Goal: Task Accomplishment & Management: Use online tool/utility

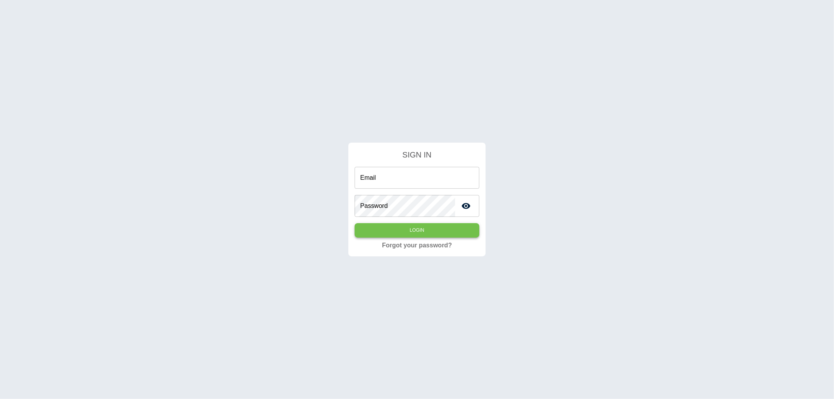
type input "**********"
click at [420, 229] on button "Login" at bounding box center [417, 230] width 124 height 14
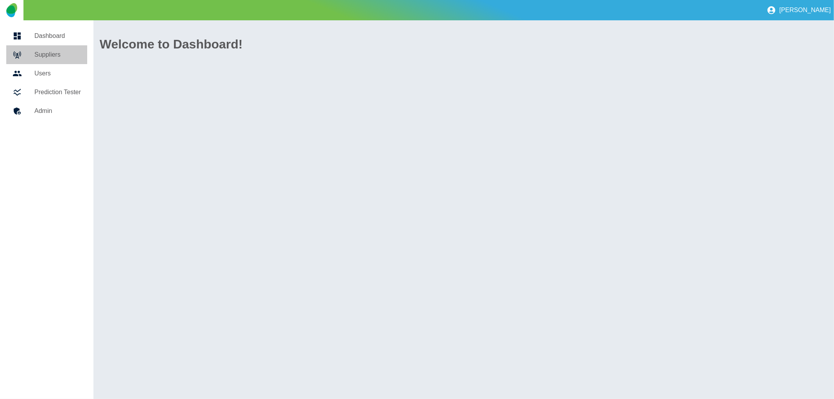
click at [49, 55] on h5 "Suppliers" at bounding box center [57, 54] width 47 height 9
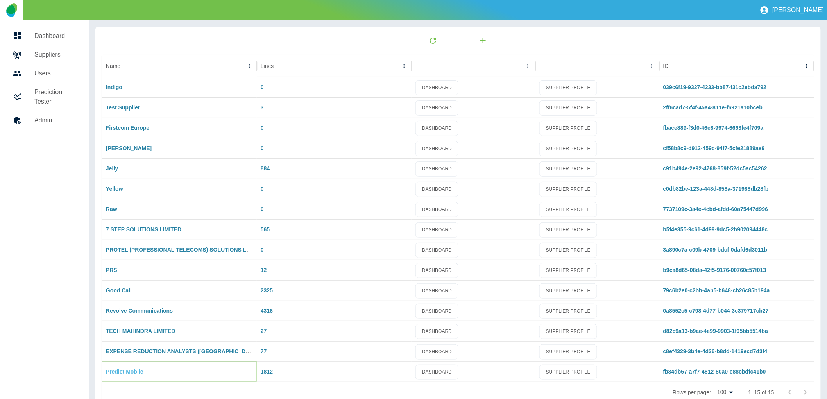
click at [139, 369] on link "Predict Mobile" at bounding box center [125, 372] width 38 height 6
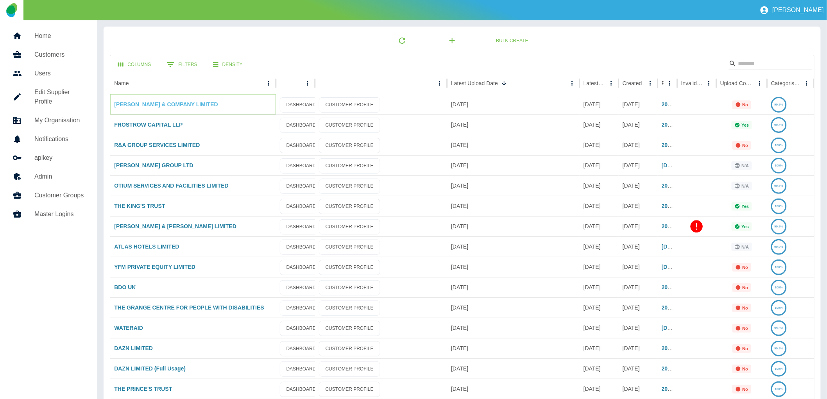
click at [191, 103] on link "[PERSON_NAME] & COMPANY LIMITED" at bounding box center [166, 104] width 104 height 6
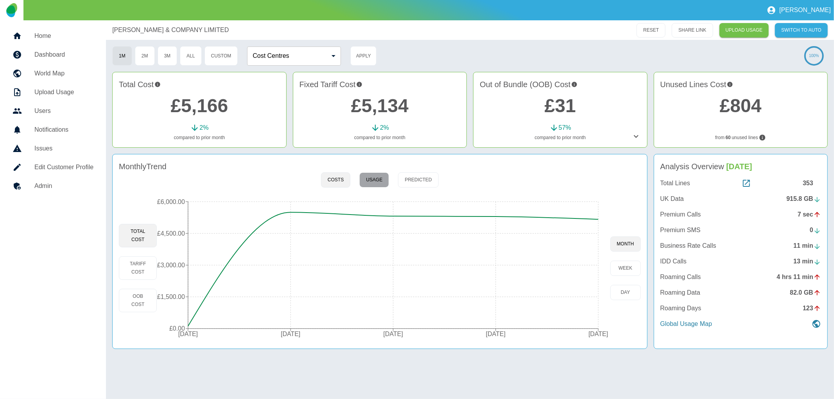
click at [376, 181] on button "Usage" at bounding box center [374, 179] width 30 height 15
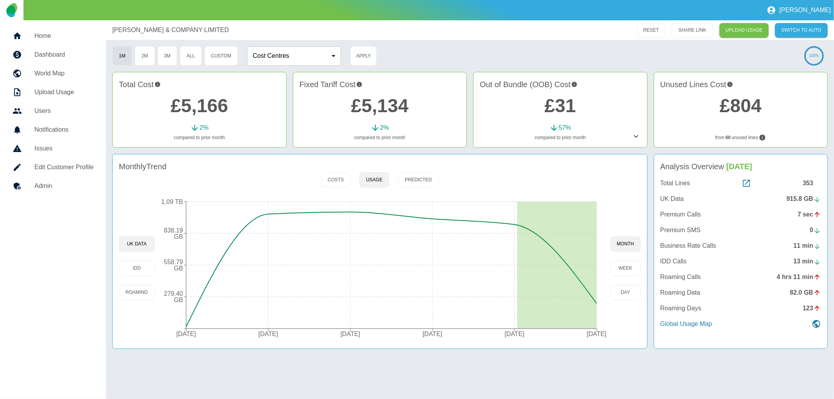
click at [50, 95] on h5 "Upload Usage" at bounding box center [63, 92] width 59 height 9
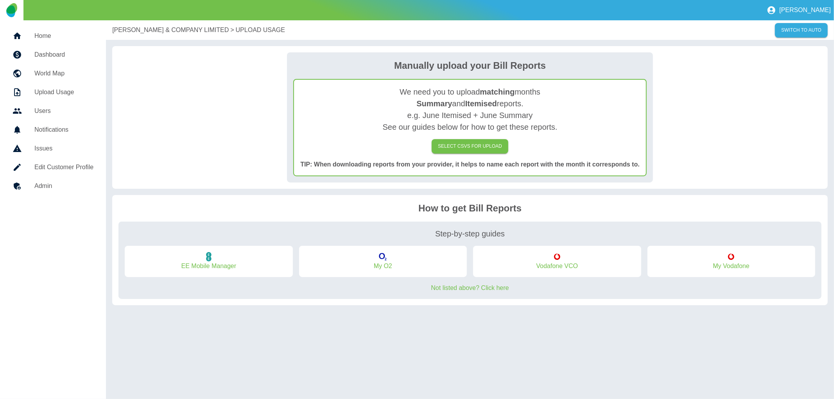
click at [49, 149] on h5 "Issues" at bounding box center [63, 148] width 59 height 9
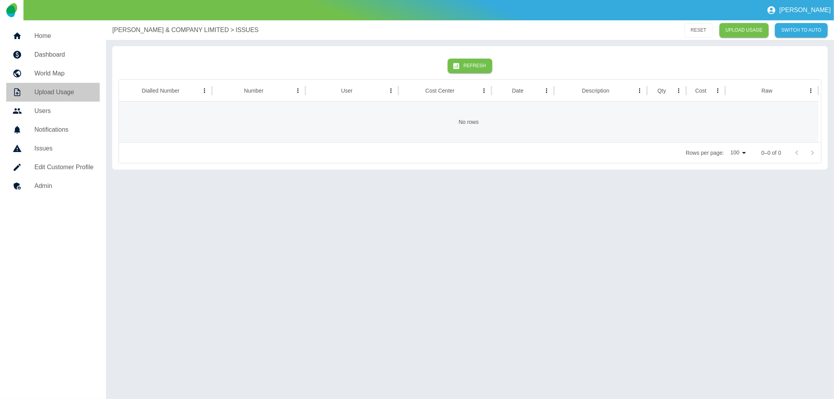
click at [48, 89] on h5 "Upload Usage" at bounding box center [63, 92] width 59 height 9
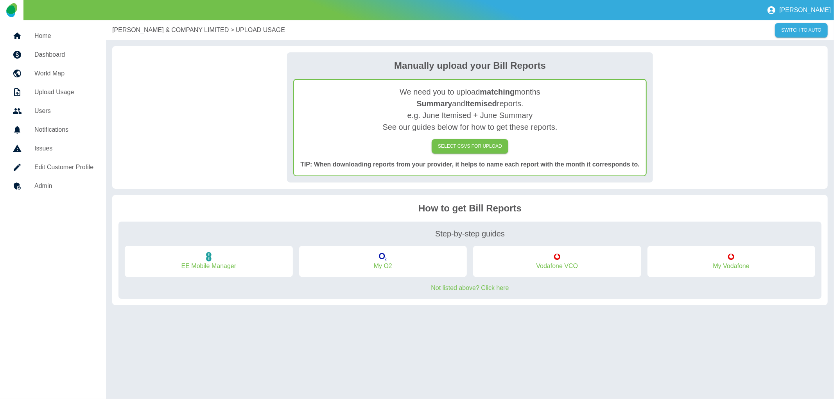
click at [49, 77] on h5 "World Map" at bounding box center [63, 73] width 59 height 9
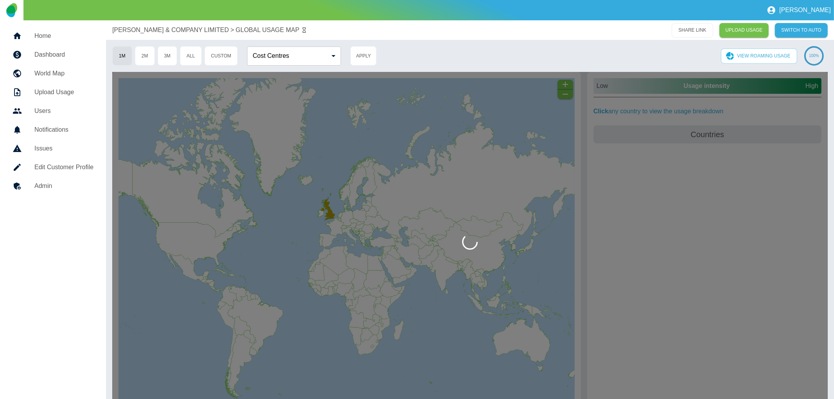
click at [51, 54] on h5 "Dashboard" at bounding box center [63, 54] width 59 height 9
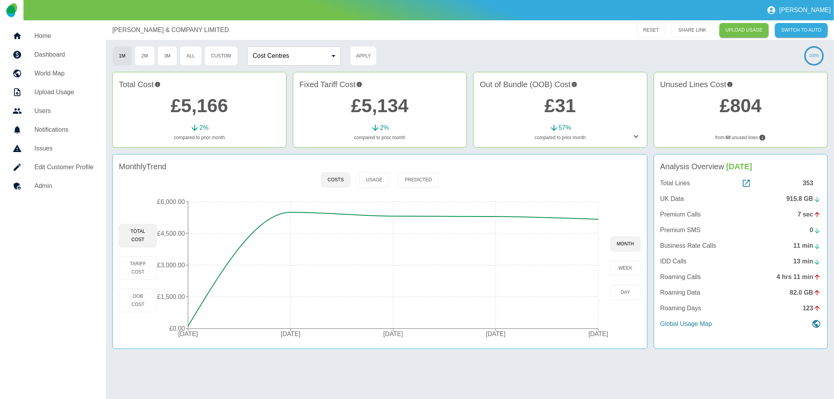
click at [48, 40] on h5 "Home" at bounding box center [63, 35] width 59 height 9
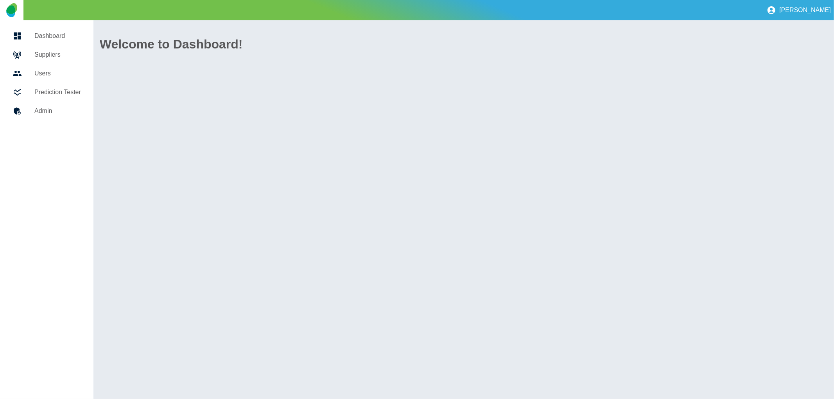
click at [57, 91] on h5 "Prediction Tester" at bounding box center [57, 92] width 47 height 9
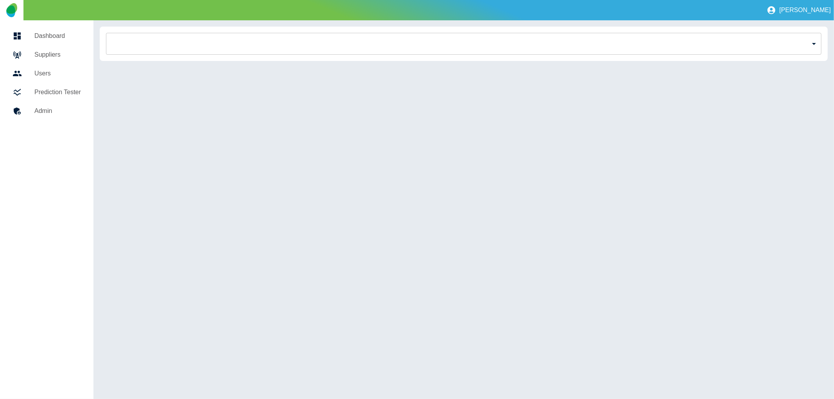
click at [808, 39] on body "[PERSON_NAME] Suppliers Users Prediction Tester Admin ​ Billing Platform TB My …" at bounding box center [417, 199] width 834 height 399
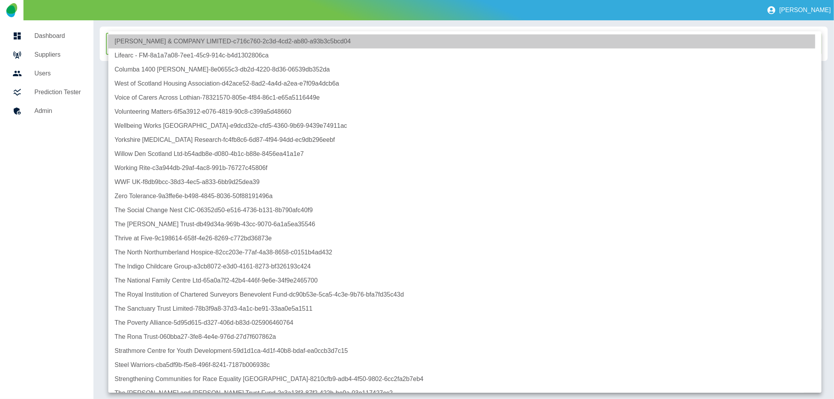
click at [257, 41] on li "[PERSON_NAME] & COMPANY LIMITED - c716c760-2c3d-4cd2-ab80-a93b3c5bcd04" at bounding box center [464, 41] width 713 height 14
type input "**********"
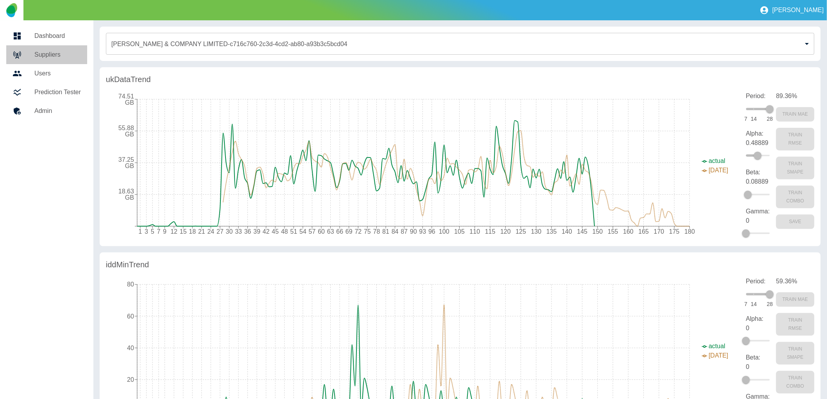
click at [53, 56] on h5 "Suppliers" at bounding box center [57, 54] width 47 height 9
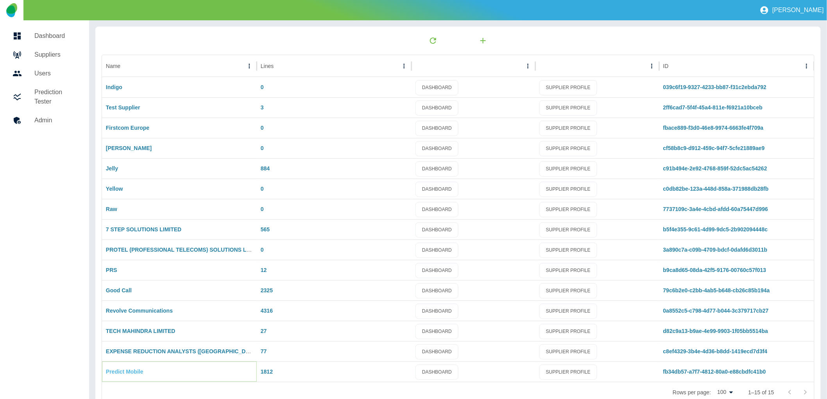
click at [136, 373] on link "Predict Mobile" at bounding box center [125, 372] width 38 height 6
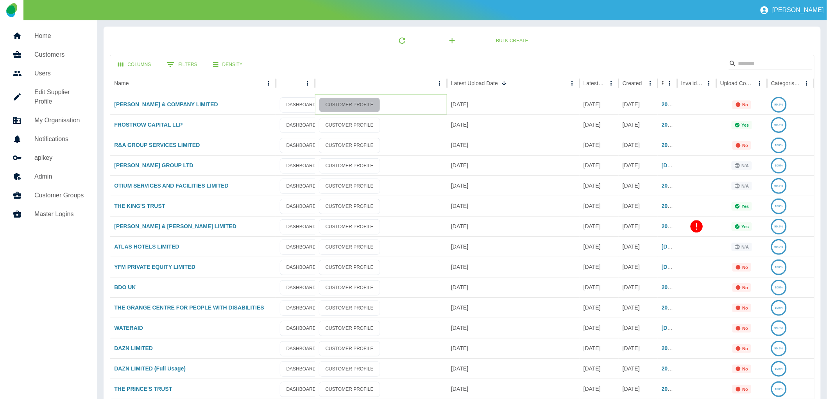
click at [361, 105] on link "CUSTOMER PROFILE" at bounding box center [349, 104] width 61 height 15
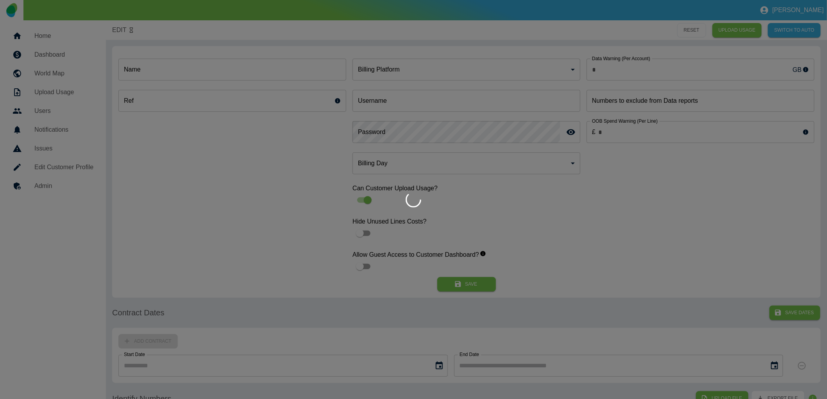
type input "*"
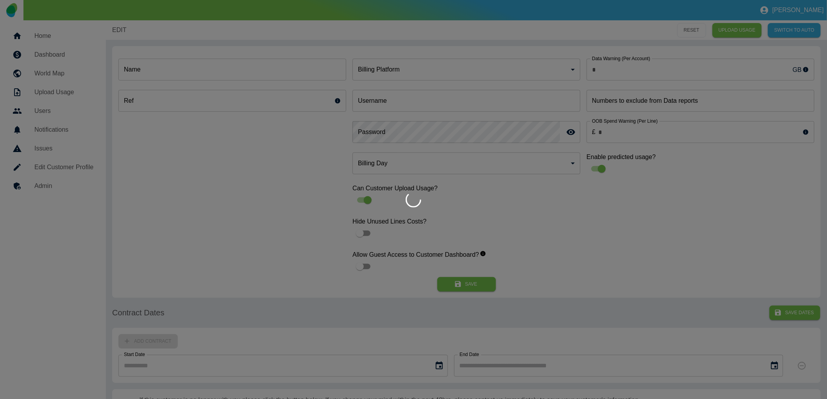
type input "**********"
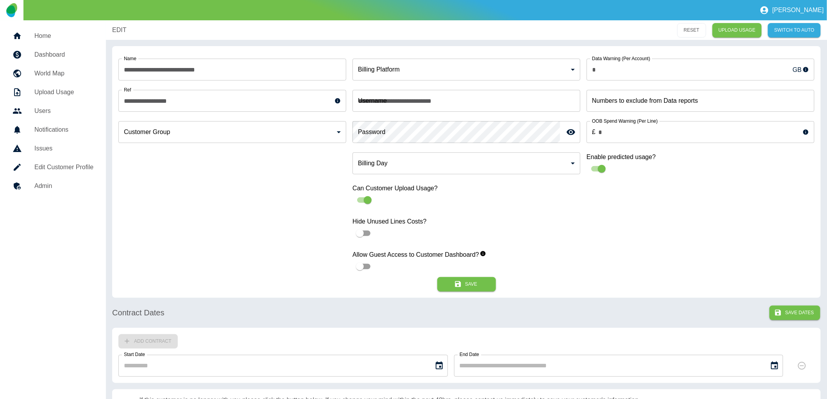
click at [40, 59] on h5 "Dashboard" at bounding box center [63, 54] width 59 height 9
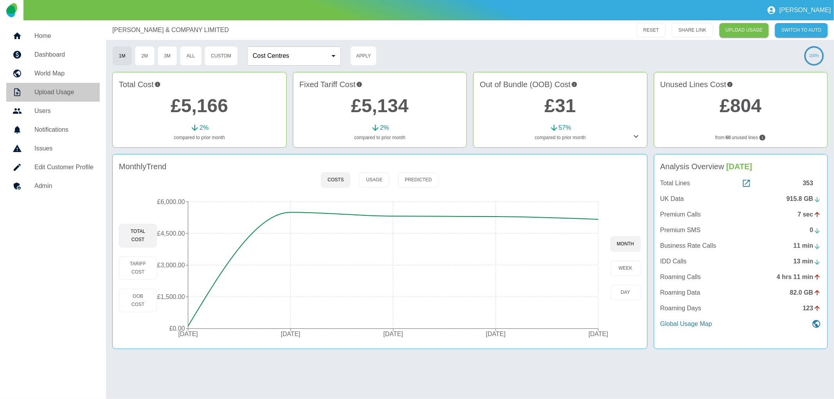
click at [57, 91] on h5 "Upload Usage" at bounding box center [63, 92] width 59 height 9
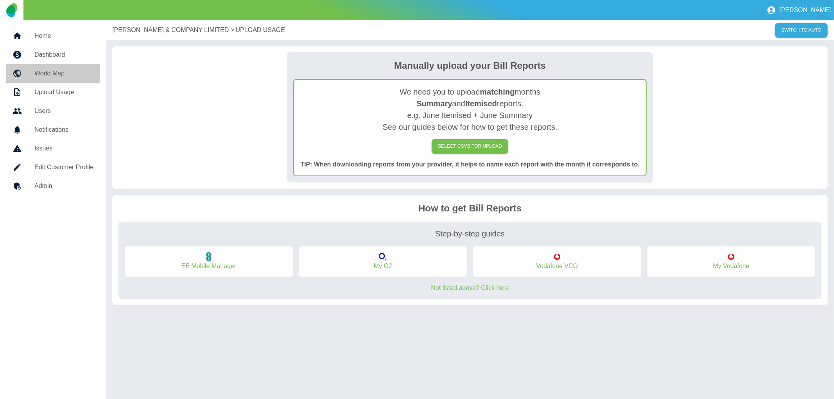
click at [51, 76] on h5 "World Map" at bounding box center [63, 73] width 59 height 9
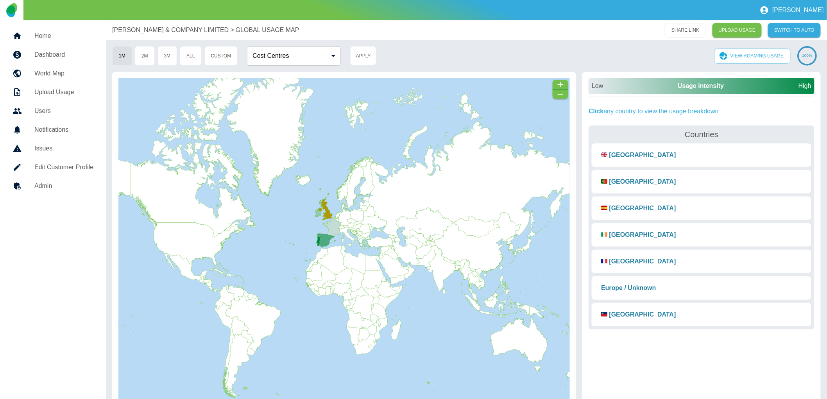
click at [55, 131] on h5 "Notifications" at bounding box center [63, 129] width 59 height 9
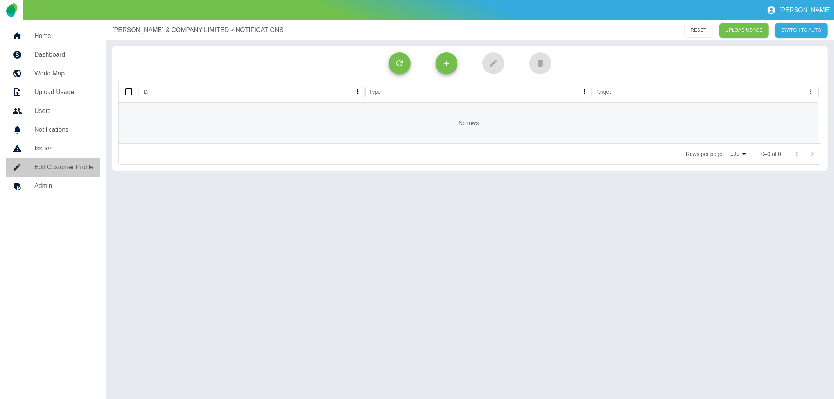
click at [47, 167] on h5 "Edit Customer Profile" at bounding box center [63, 167] width 59 height 9
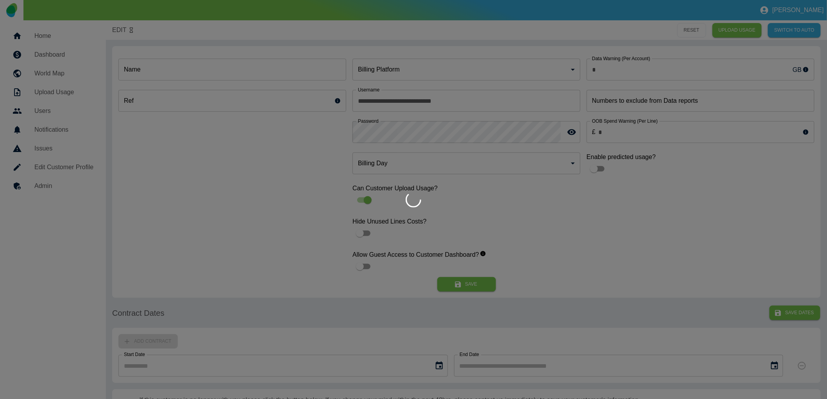
type input "*"
type input "**********"
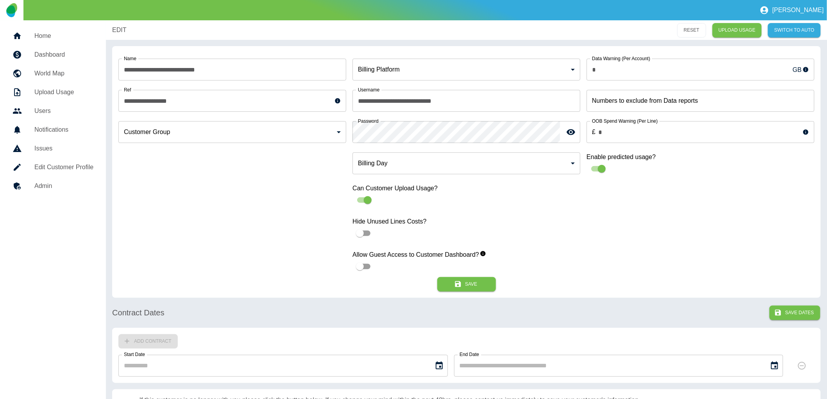
click at [41, 185] on h5 "Admin" at bounding box center [63, 185] width 59 height 9
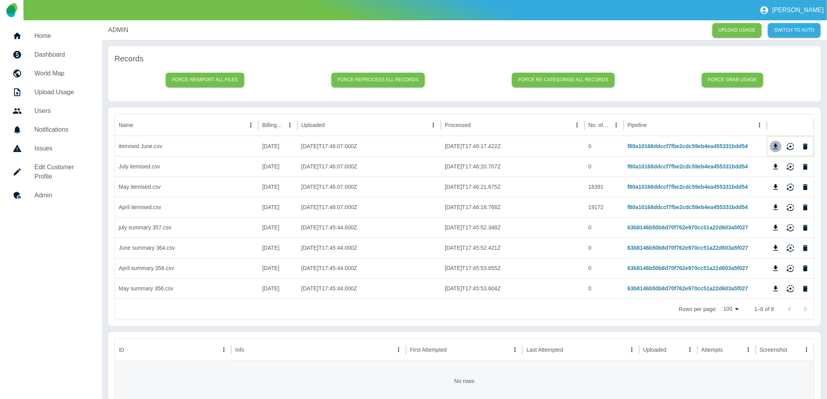
click at [776, 147] on icon "Download" at bounding box center [776, 145] width 5 height 5
click at [790, 147] on icon "Reimport" at bounding box center [791, 147] width 8 height 8
click at [806, 147] on icon "Delete" at bounding box center [805, 146] width 5 height 6
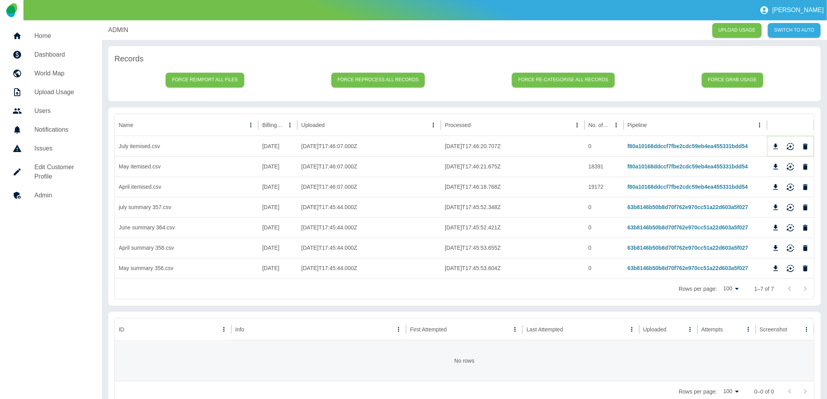
click at [806, 146] on icon "Delete" at bounding box center [805, 146] width 5 height 6
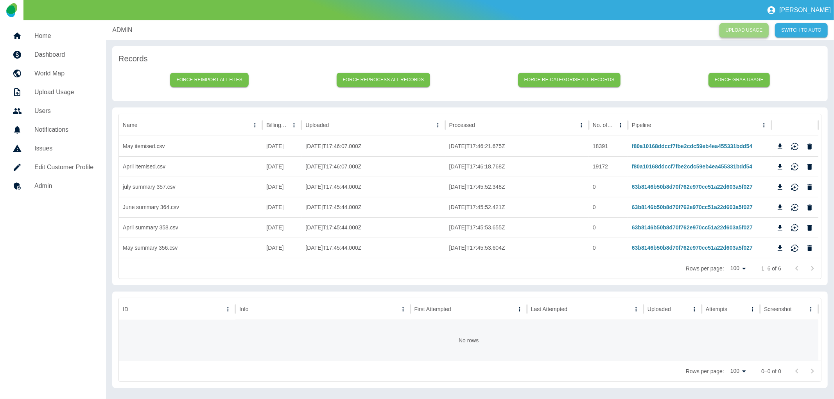
click at [748, 29] on link "UPLOAD USAGE" at bounding box center [744, 30] width 50 height 14
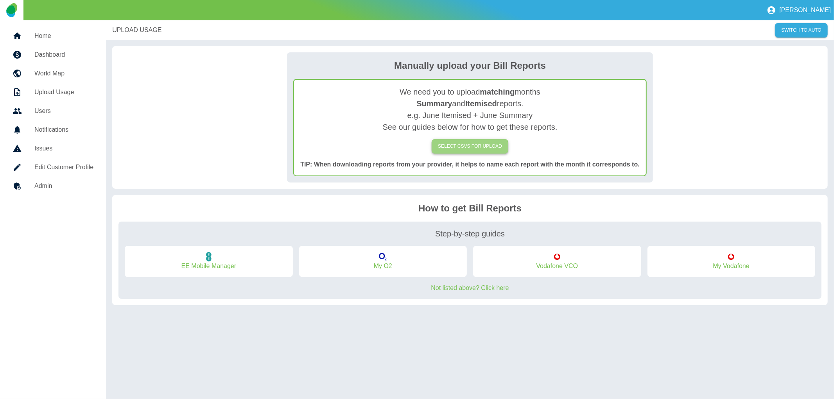
click at [474, 147] on label "SELECT CSVs FOR UPLOAD" at bounding box center [470, 146] width 77 height 14
click at [0, 0] on input "SELECT CSVs FOR UPLOAD" at bounding box center [0, 0] width 0 height 0
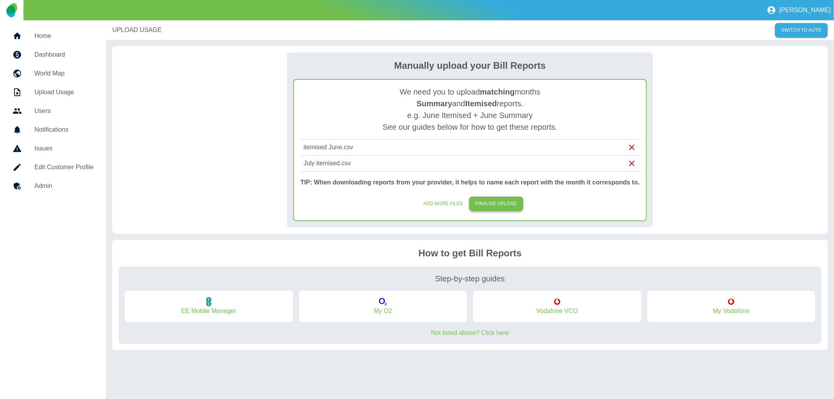
click at [503, 202] on button "FINALISE UPLOAD" at bounding box center [496, 204] width 54 height 14
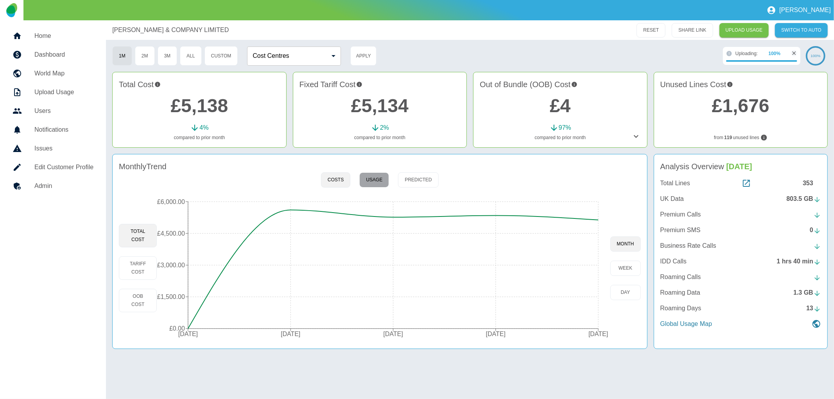
click at [378, 180] on button "Usage" at bounding box center [374, 179] width 30 height 15
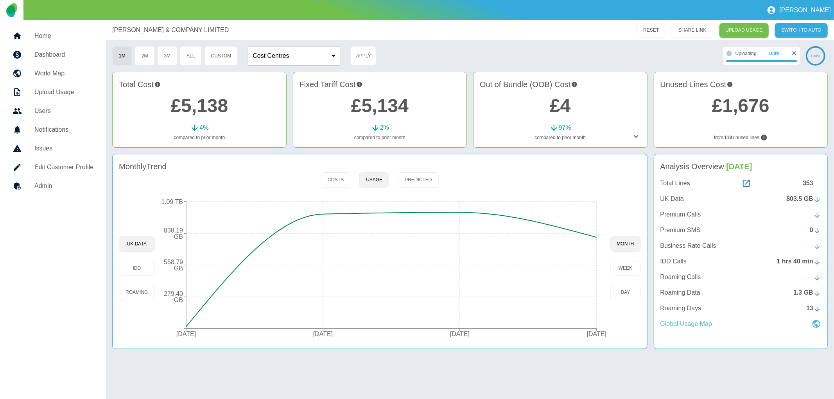
click at [815, 326] on icon at bounding box center [816, 323] width 9 height 9
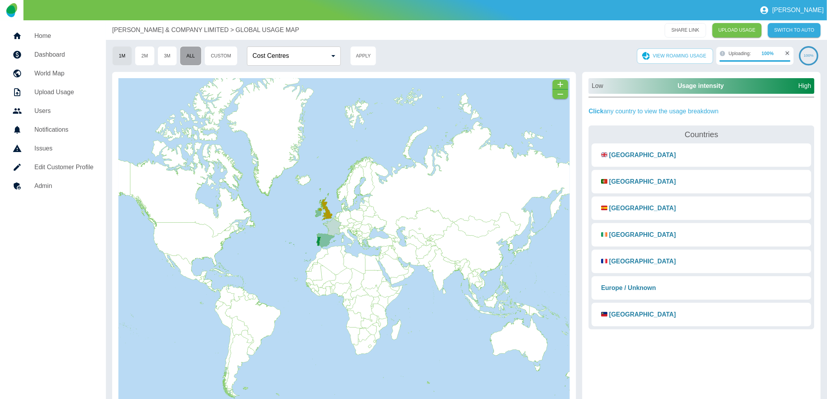
click at [192, 57] on button "All" at bounding box center [191, 56] width 22 height 20
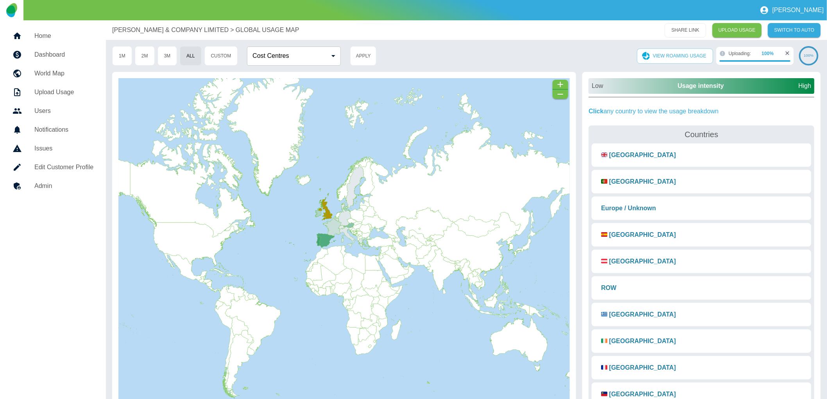
click at [41, 188] on h5 "Admin" at bounding box center [63, 185] width 59 height 9
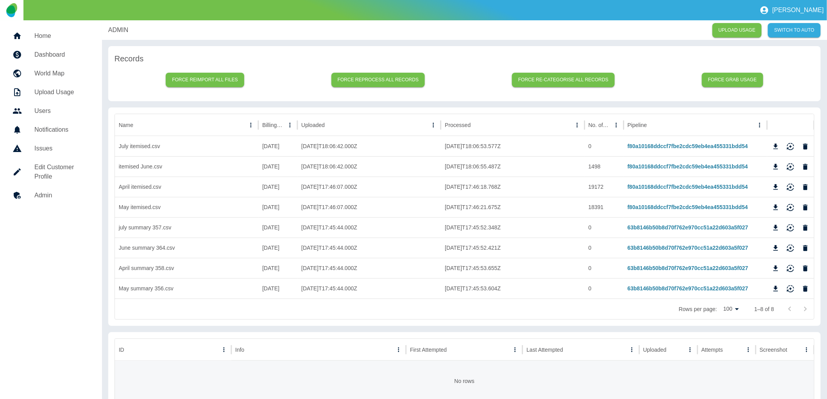
click at [39, 36] on h5 "Home" at bounding box center [61, 35] width 55 height 9
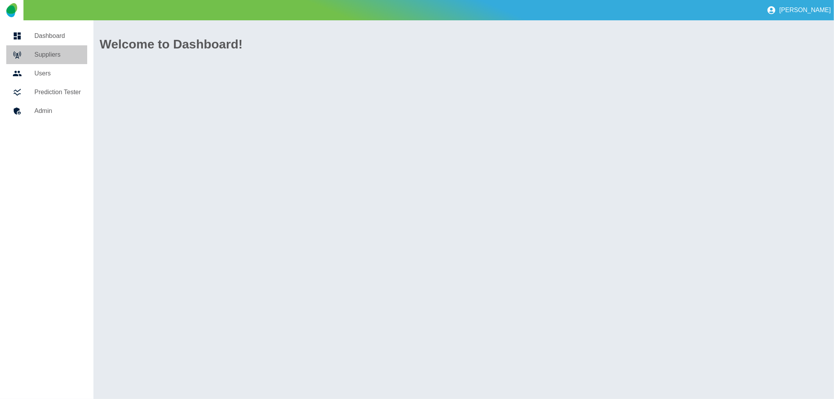
click at [49, 56] on h5 "Suppliers" at bounding box center [57, 54] width 47 height 9
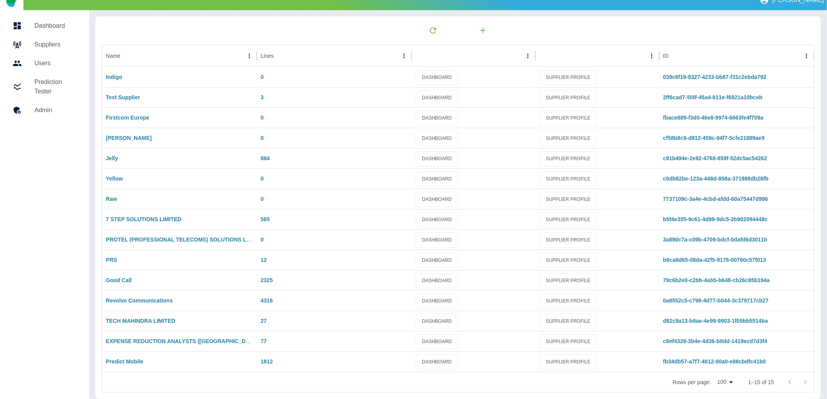
scroll to position [16, 0]
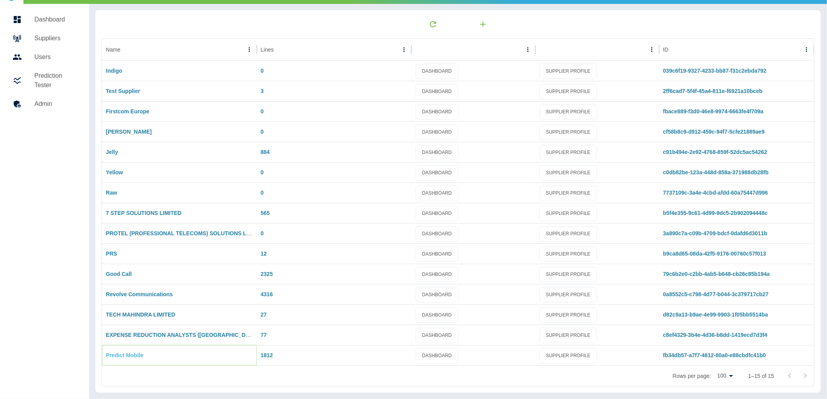
click at [133, 355] on link "Predict Mobile" at bounding box center [125, 355] width 38 height 6
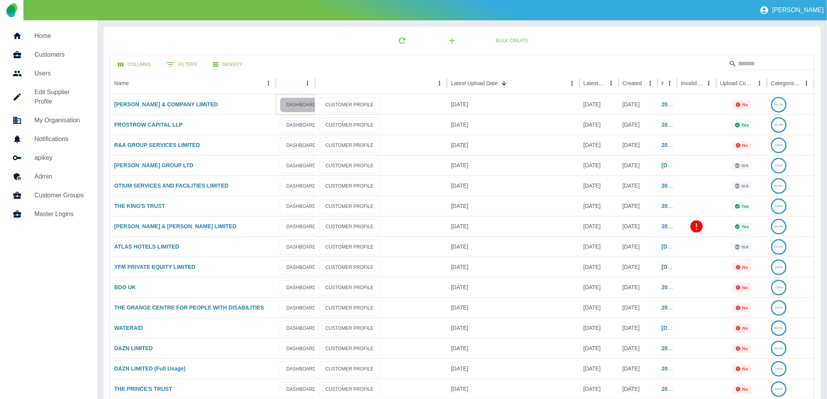
click at [293, 103] on link "DASHBOARD" at bounding box center [301, 104] width 43 height 15
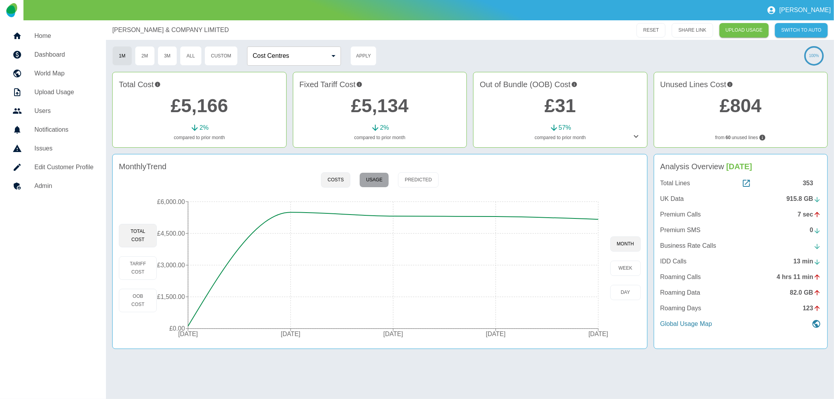
click at [368, 180] on button "Usage" at bounding box center [374, 179] width 30 height 15
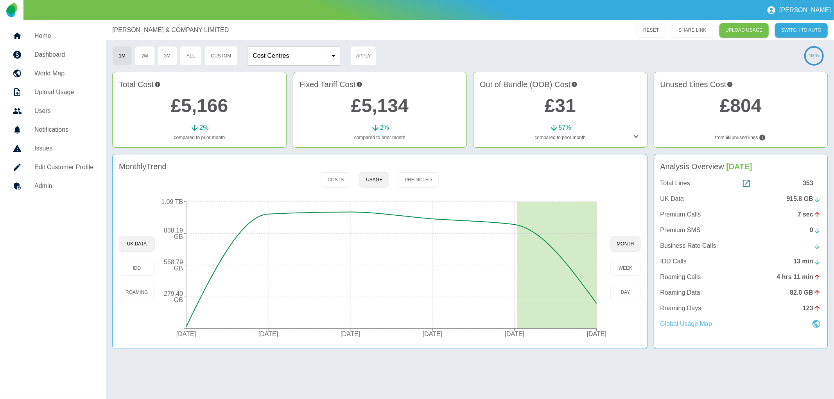
click at [820, 326] on icon at bounding box center [816, 323] width 9 height 9
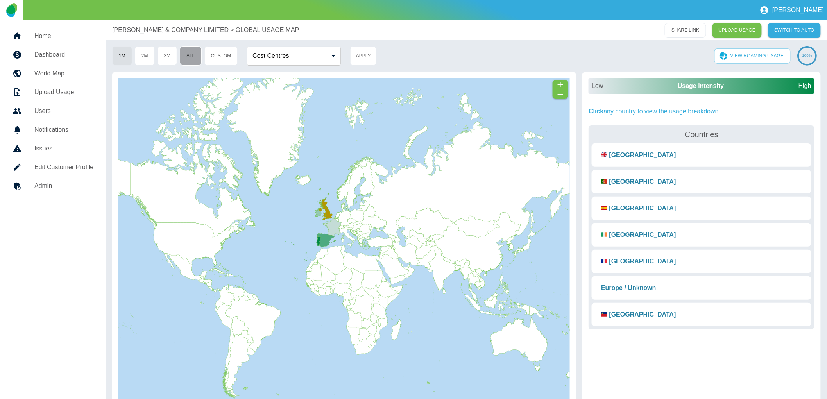
click at [196, 54] on button "All" at bounding box center [191, 56] width 22 height 20
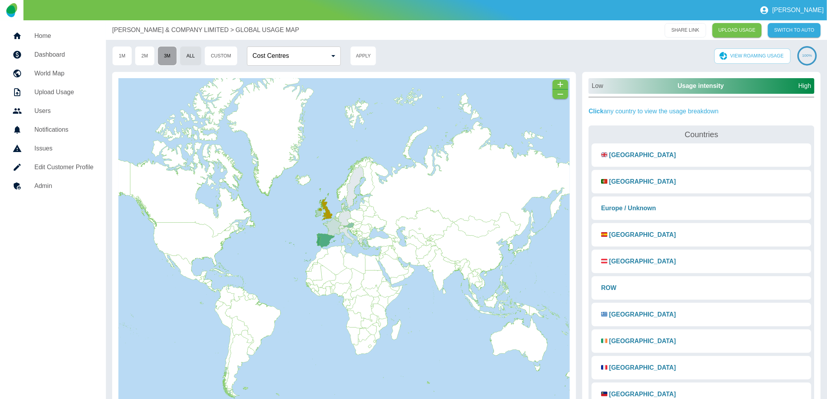
click at [174, 56] on button "3M" at bounding box center [168, 56] width 20 height 20
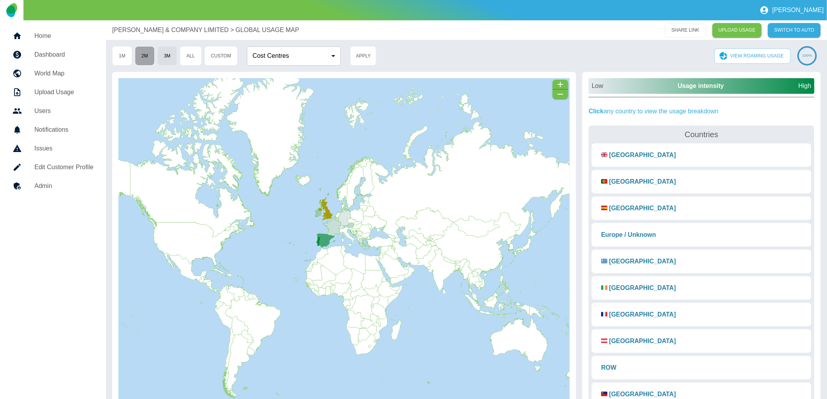
click at [145, 55] on button "2M" at bounding box center [145, 56] width 20 height 20
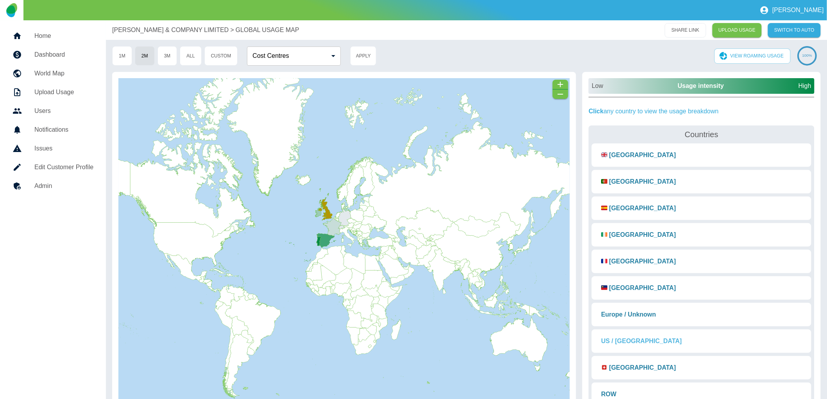
click at [627, 344] on button "US / Canada" at bounding box center [641, 341] width 93 height 17
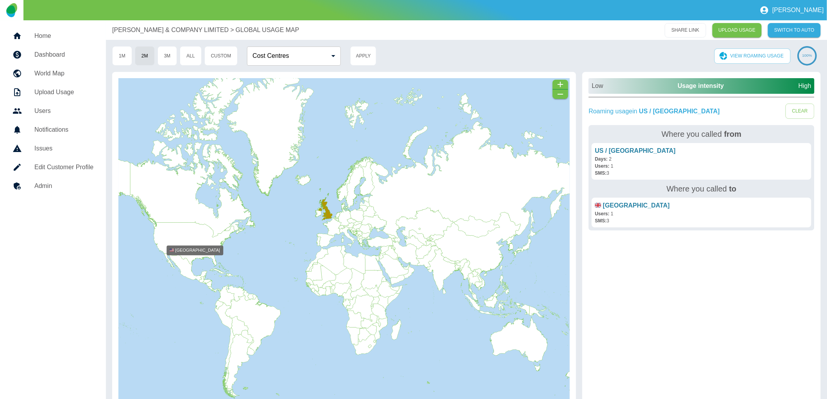
click at [186, 240] on icon at bounding box center [344, 229] width 510 height 147
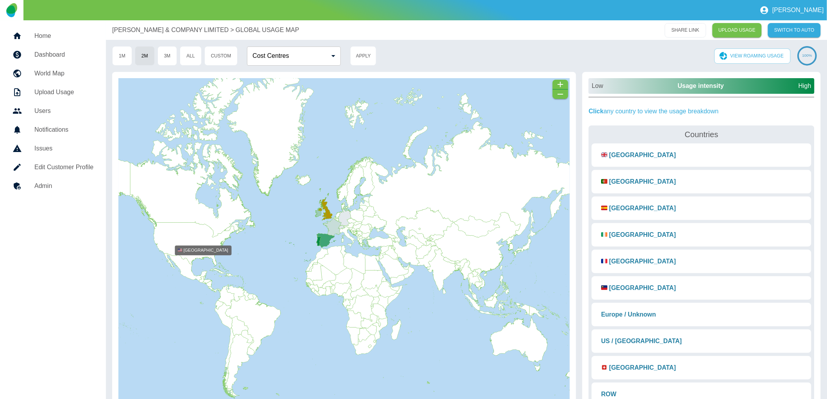
click at [195, 240] on icon at bounding box center [344, 229] width 510 height 147
click at [209, 241] on icon at bounding box center [344, 229] width 510 height 147
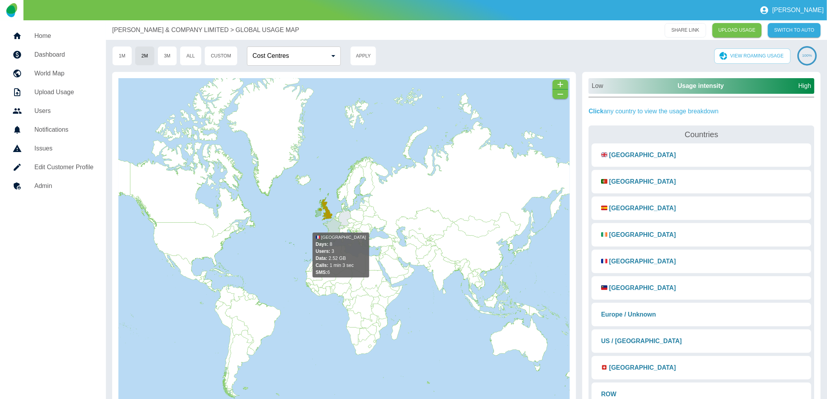
click at [335, 227] on icon at bounding box center [259, 253] width 169 height 70
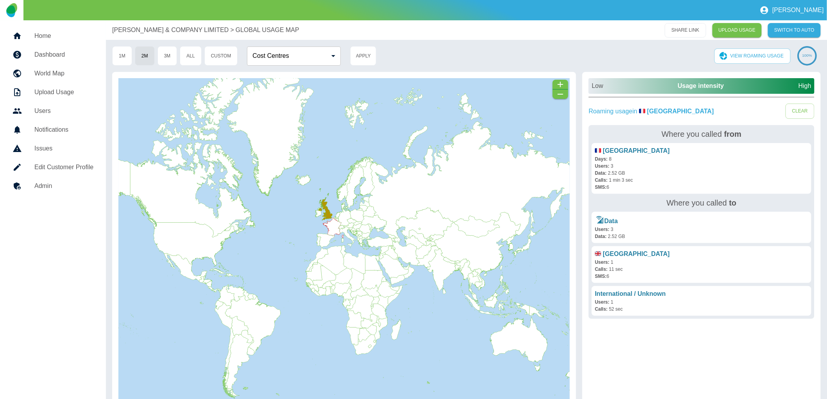
drag, startPoint x: 325, startPoint y: 213, endPoint x: 333, endPoint y: 214, distance: 7.6
click at [328, 213] on icon at bounding box center [325, 206] width 15 height 27
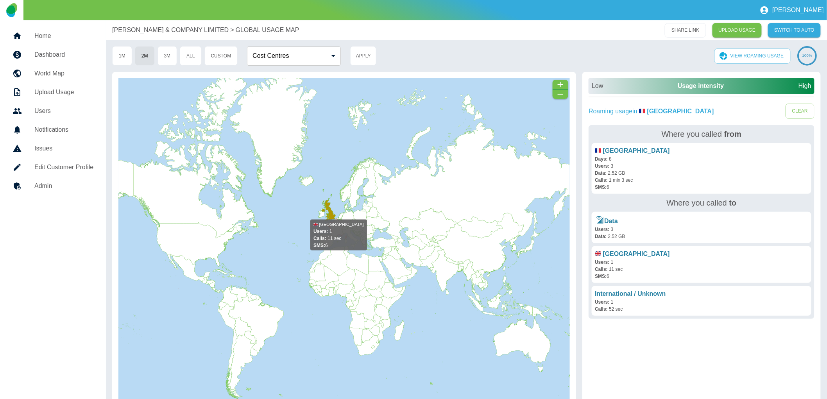
click at [333, 214] on icon at bounding box center [328, 207] width 15 height 27
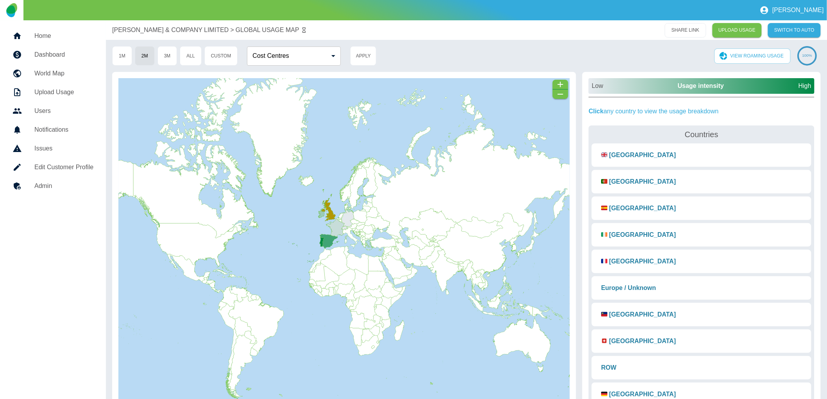
scroll to position [18, 0]
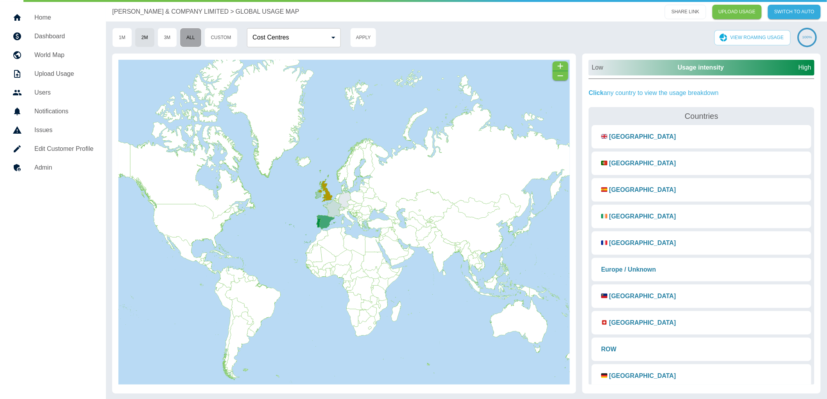
click at [195, 39] on button "All" at bounding box center [191, 38] width 22 height 20
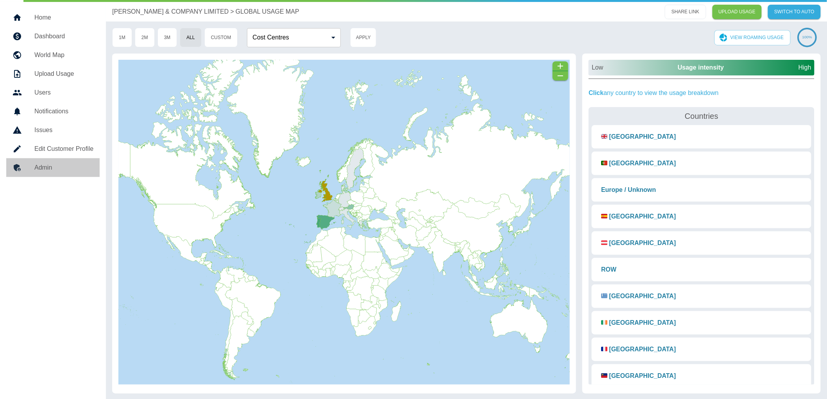
click at [44, 169] on h5 "Admin" at bounding box center [63, 167] width 59 height 9
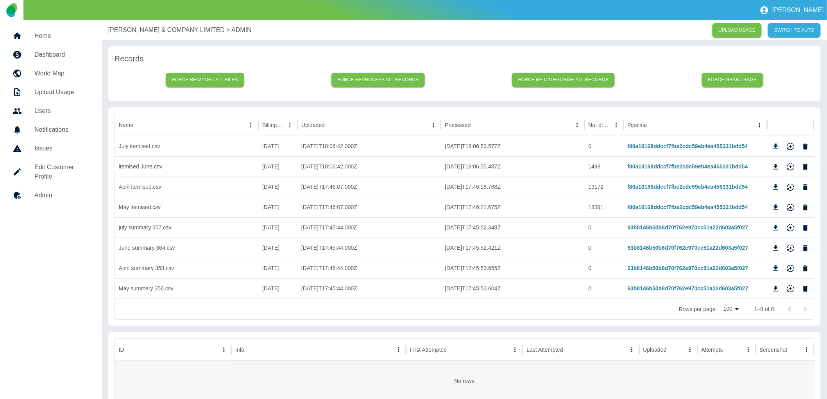
click at [47, 104] on link "Users" at bounding box center [51, 111] width 90 height 19
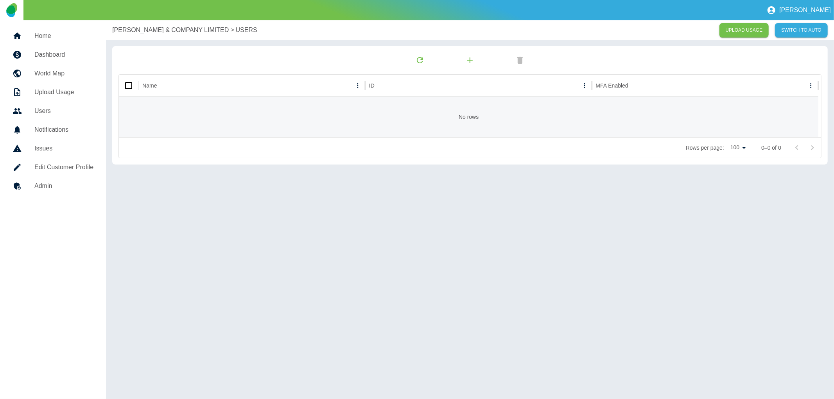
click at [47, 90] on h5 "Upload Usage" at bounding box center [63, 92] width 59 height 9
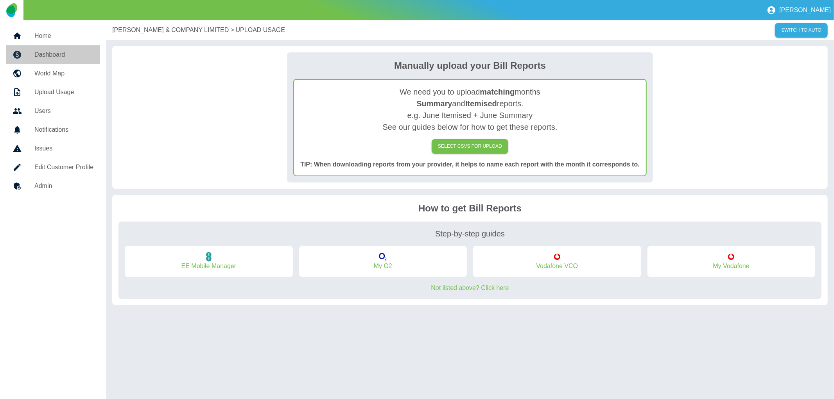
click at [46, 55] on h5 "Dashboard" at bounding box center [63, 54] width 59 height 9
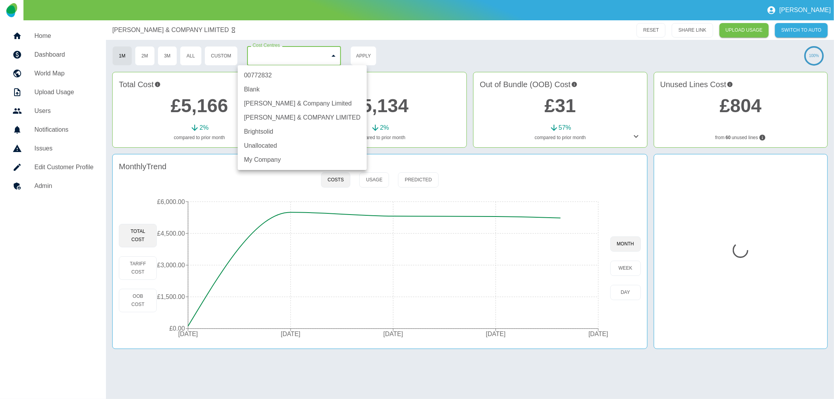
click at [337, 56] on body "Colin Home Dashboard World Map Upload Usage Users Notifications Issues Edit Cus…" at bounding box center [417, 199] width 834 height 399
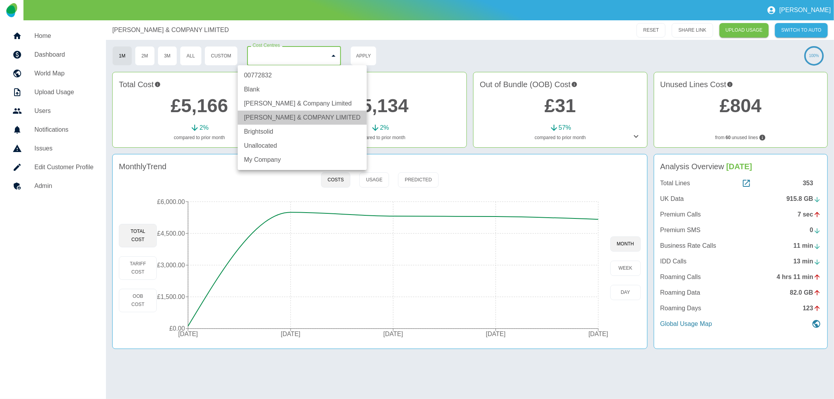
click at [304, 117] on li "D.C THOMSON & COMPANY LIMITED" at bounding box center [302, 118] width 129 height 14
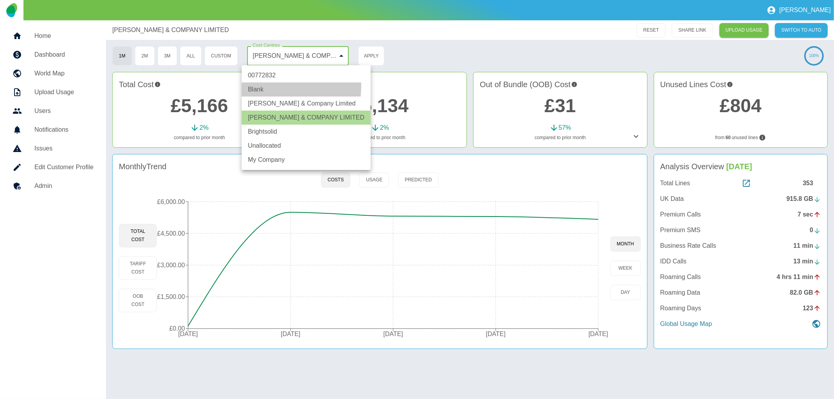
click at [264, 86] on li "Blank" at bounding box center [306, 89] width 129 height 14
type input "**********"
click at [379, 55] on div at bounding box center [417, 199] width 834 height 399
click at [330, 56] on body "**********" at bounding box center [417, 199] width 834 height 399
click at [452, 59] on div at bounding box center [417, 199] width 834 height 399
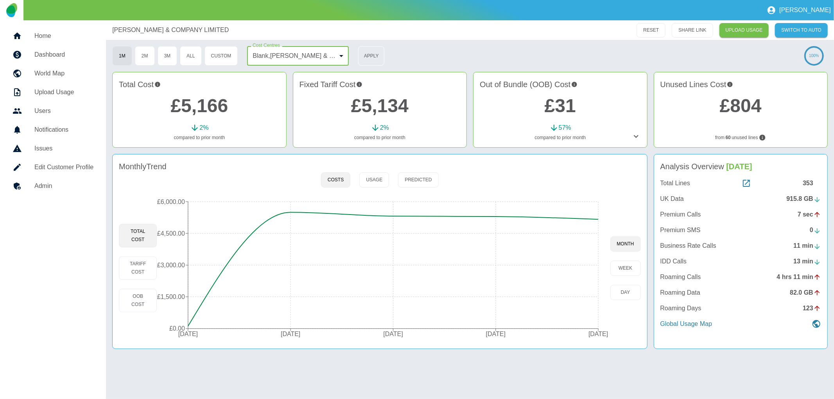
click at [378, 56] on button "Apply" at bounding box center [371, 56] width 26 height 20
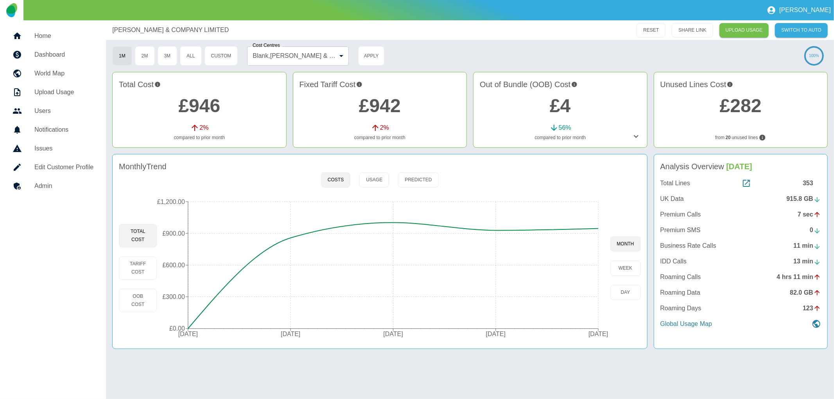
click at [640, 135] on icon at bounding box center [635, 136] width 9 height 9
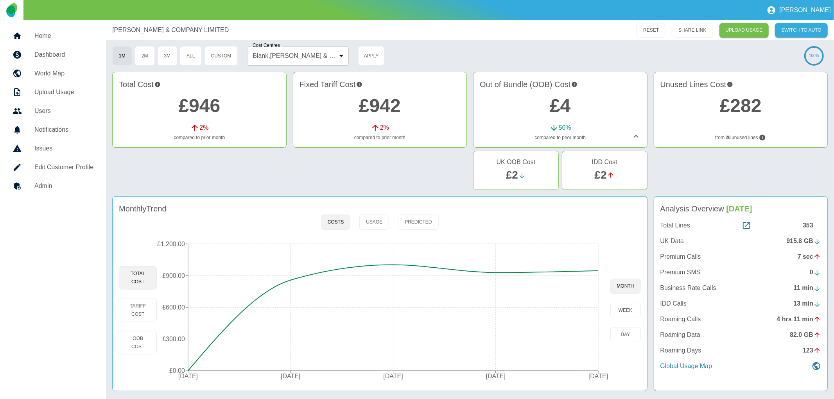
click at [638, 136] on icon at bounding box center [635, 136] width 9 height 9
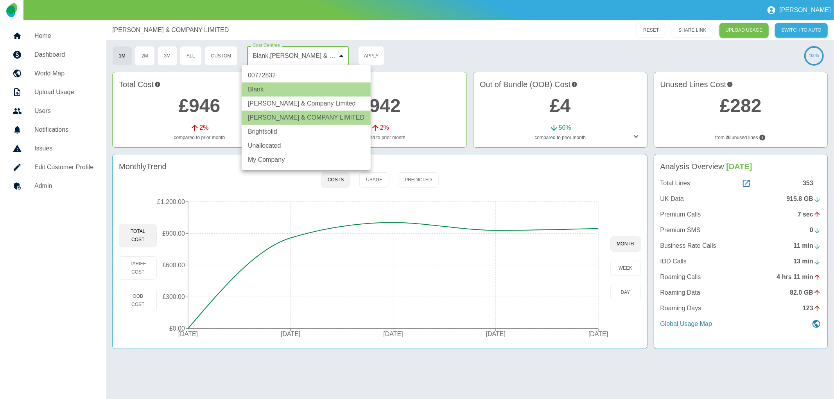
click at [307, 53] on body "**********" at bounding box center [417, 199] width 834 height 399
click at [307, 53] on div at bounding box center [417, 199] width 834 height 399
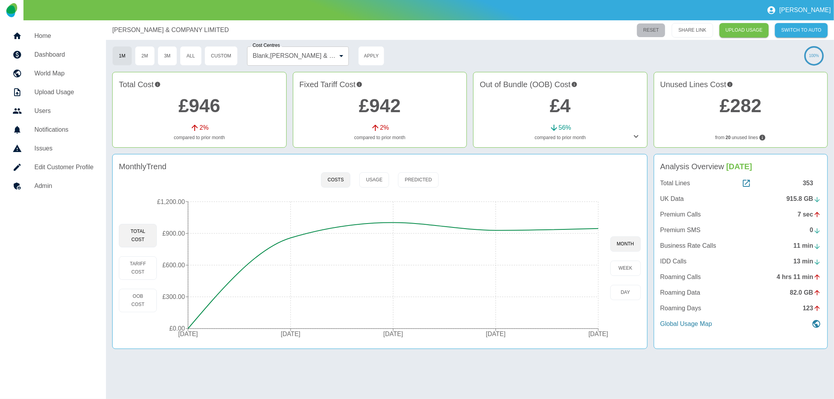
click at [659, 29] on button "RESET" at bounding box center [650, 30] width 29 height 14
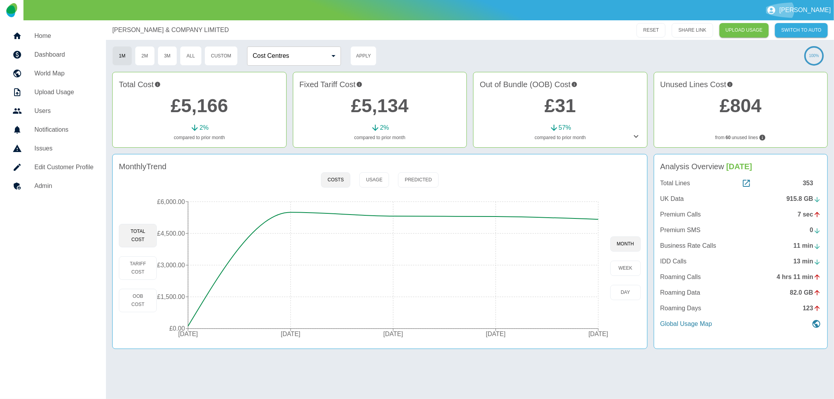
click at [823, 10] on p "[PERSON_NAME]" at bounding box center [805, 10] width 52 height 7
click at [799, 30] on link "Sign out" at bounding box center [803, 30] width 45 height 14
